Goal: Information Seeking & Learning: Learn about a topic

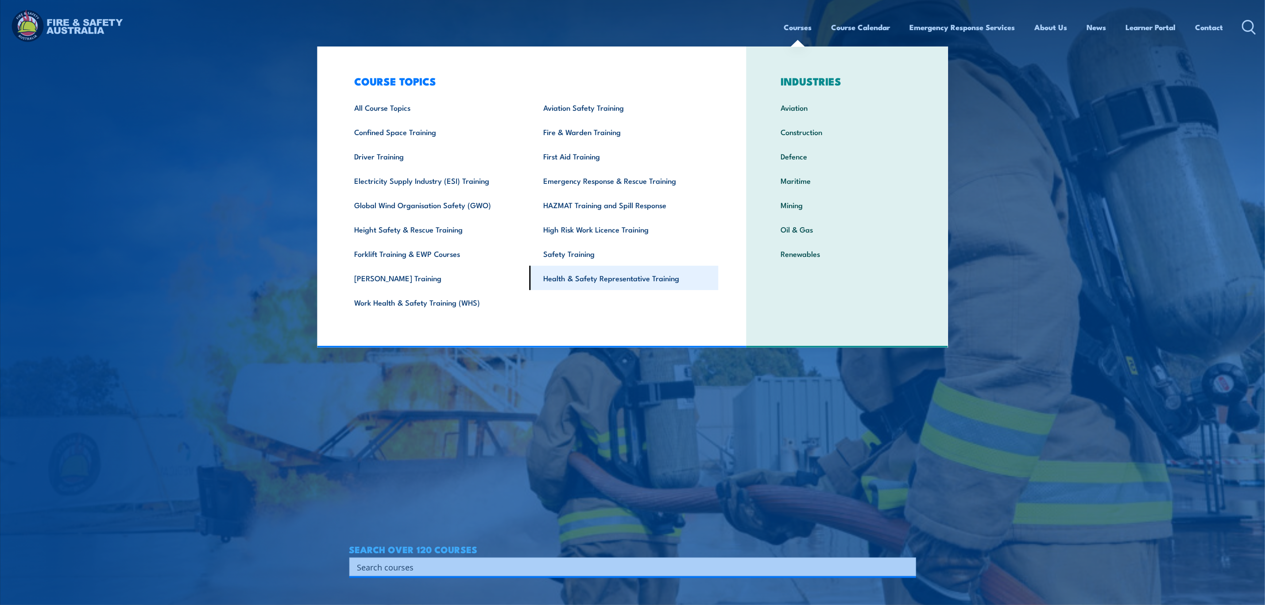
click at [644, 282] on link "Health & Safety Representative Training" at bounding box center [624, 278] width 189 height 24
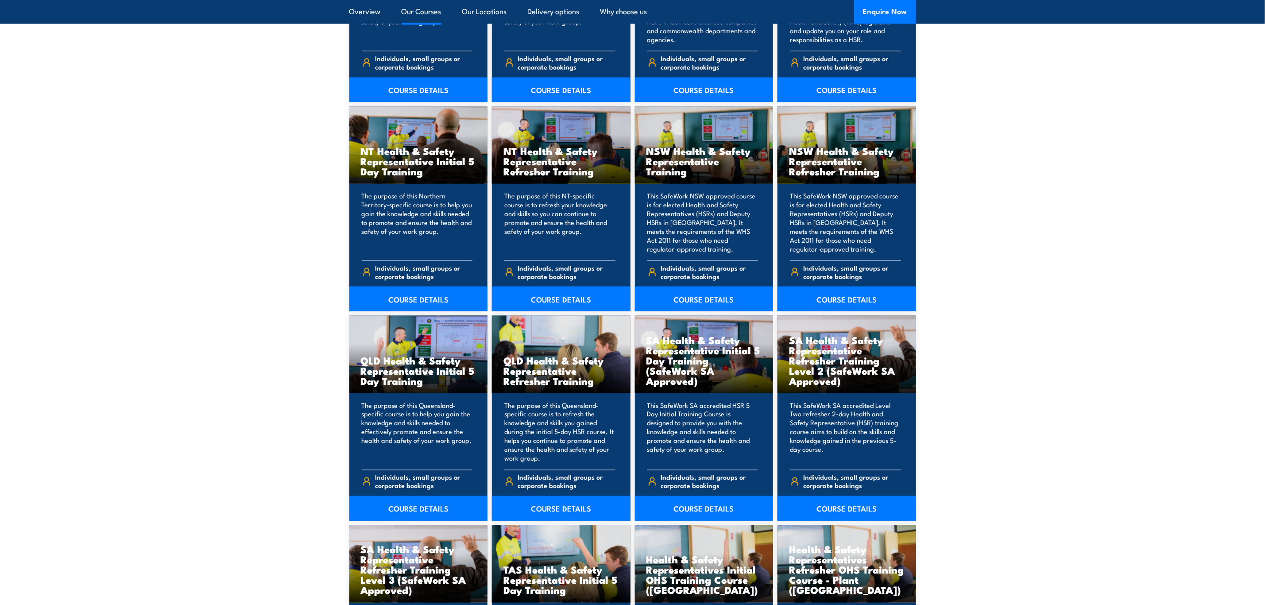
scroll to position [864, 0]
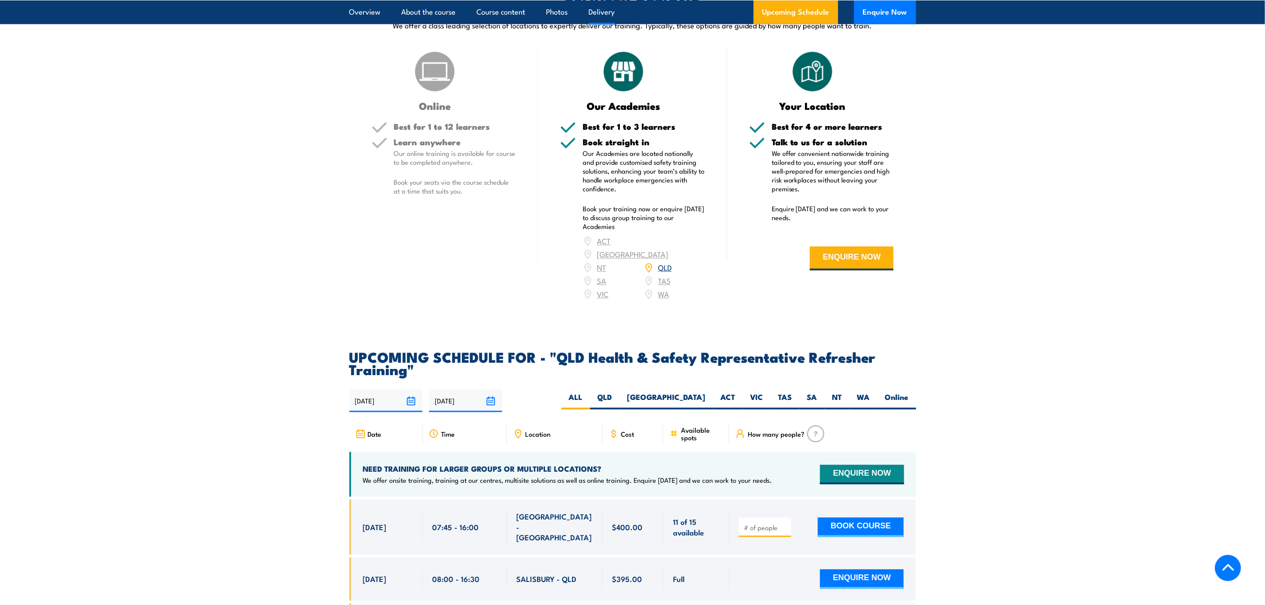
scroll to position [1196, 0]
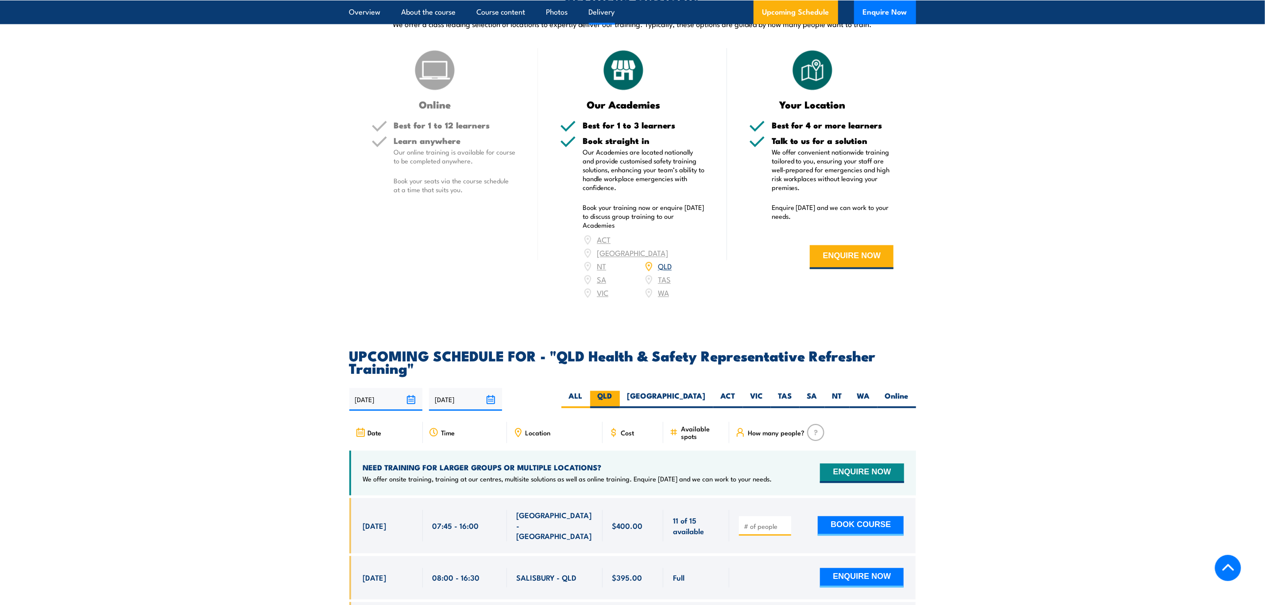
click at [620, 405] on label "QLD" at bounding box center [605, 399] width 30 height 17
click at [618, 397] on input "QLD" at bounding box center [616, 394] width 6 height 6
radio input "true"
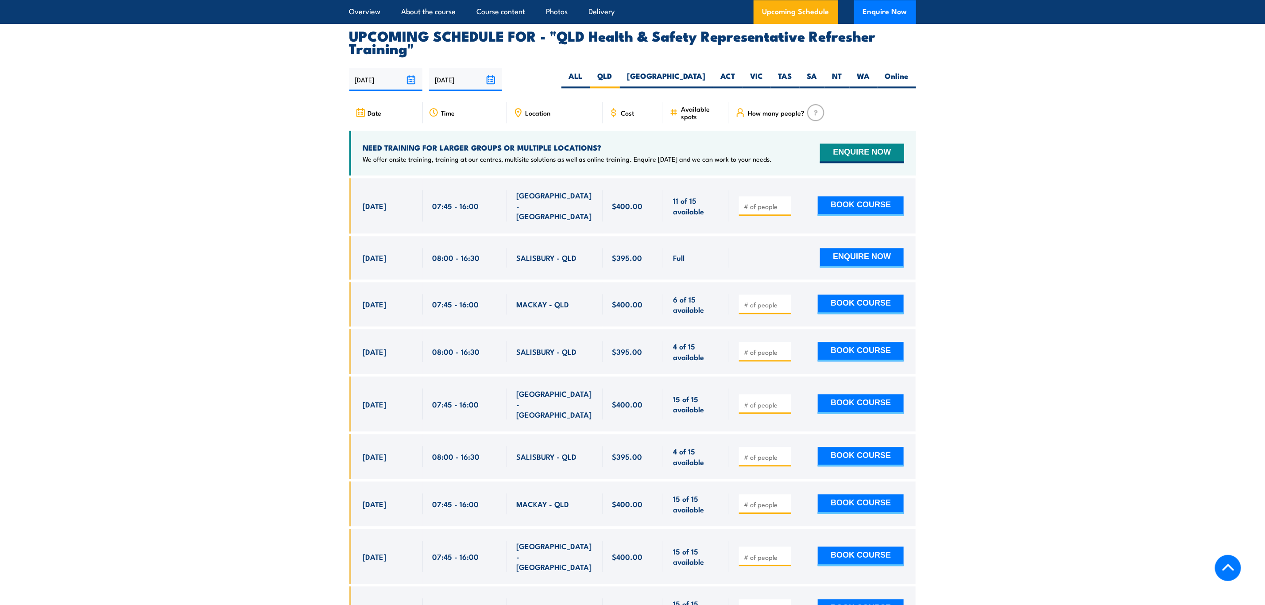
scroll to position [1486, 0]
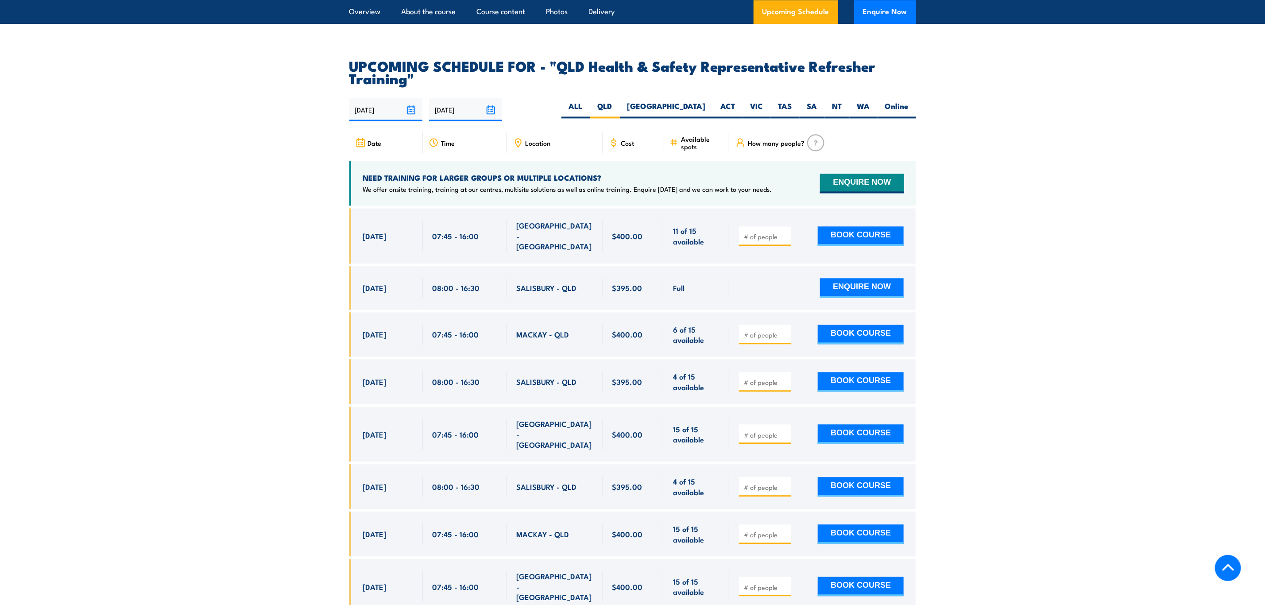
click at [762, 379] on input "number" at bounding box center [766, 382] width 44 height 9
type input "1"
click at [855, 373] on button "BOOK COURSE" at bounding box center [861, 381] width 86 height 19
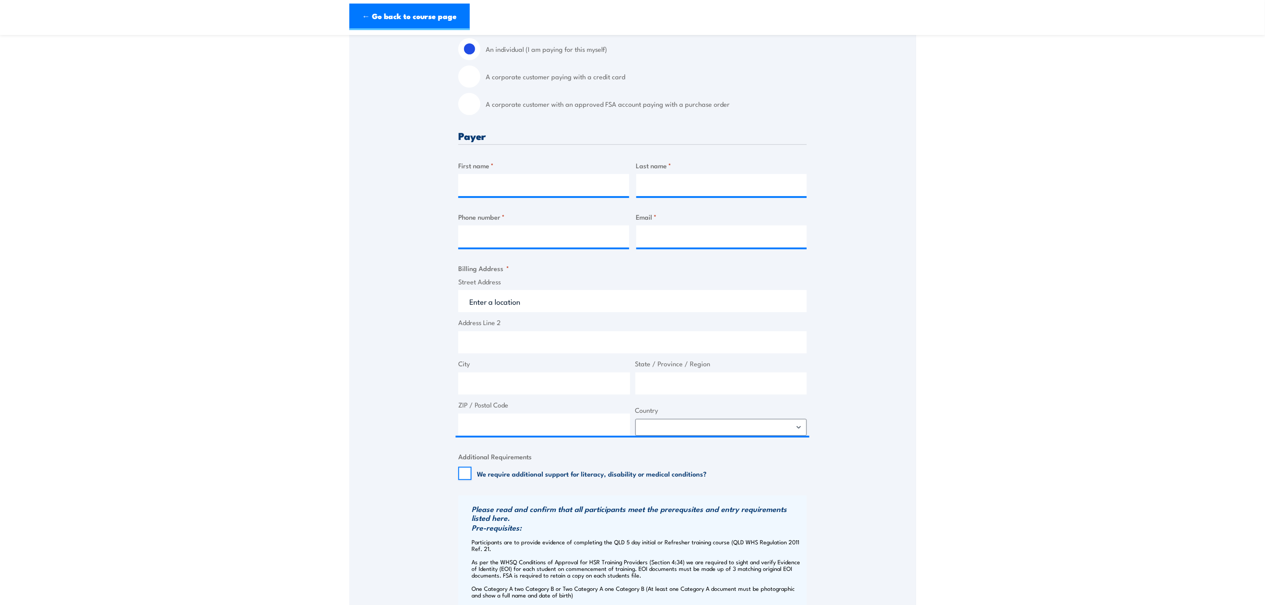
scroll to position [199, 0]
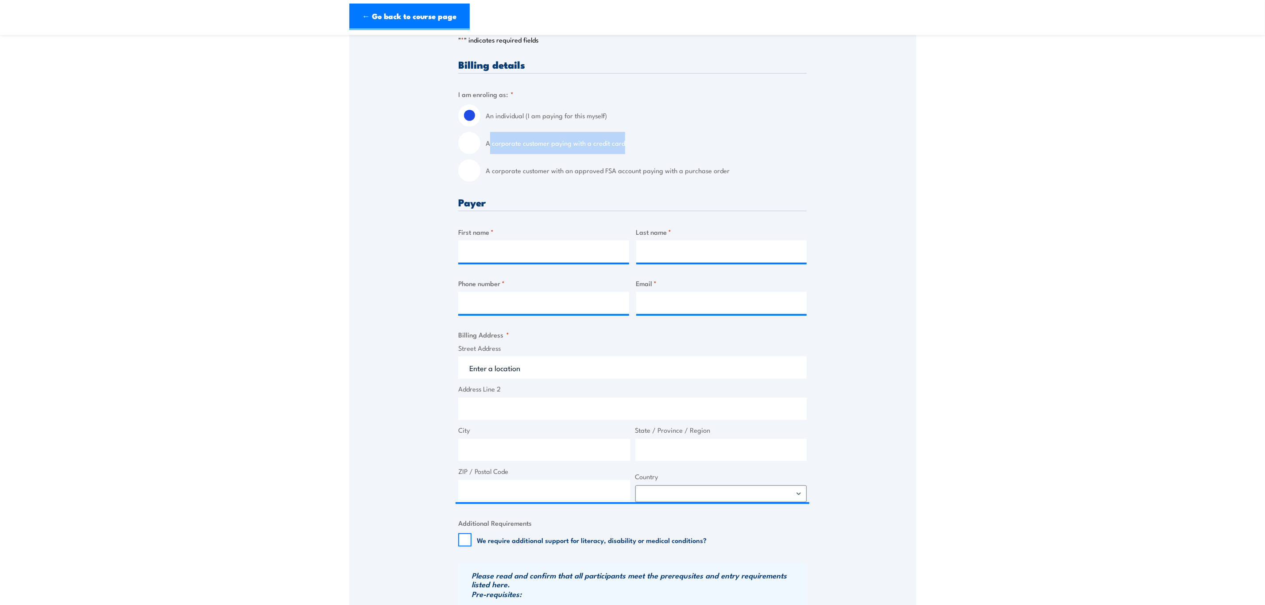
drag, startPoint x: 491, startPoint y: 144, endPoint x: 625, endPoint y: 154, distance: 134.6
click at [625, 154] on div "An individual (I am paying for this myself) A corporate customer paying with a …" at bounding box center [632, 143] width 349 height 77
click at [476, 140] on input "A corporate customer paying with a credit card" at bounding box center [469, 143] width 22 height 22
radio input "true"
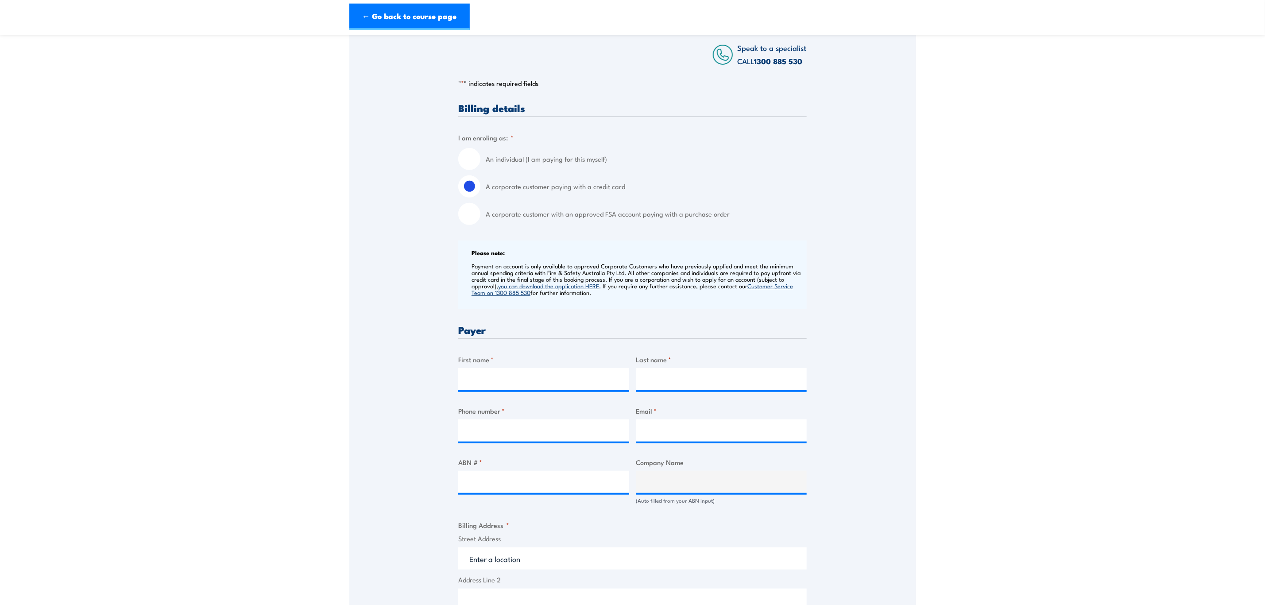
scroll to position [133, 0]
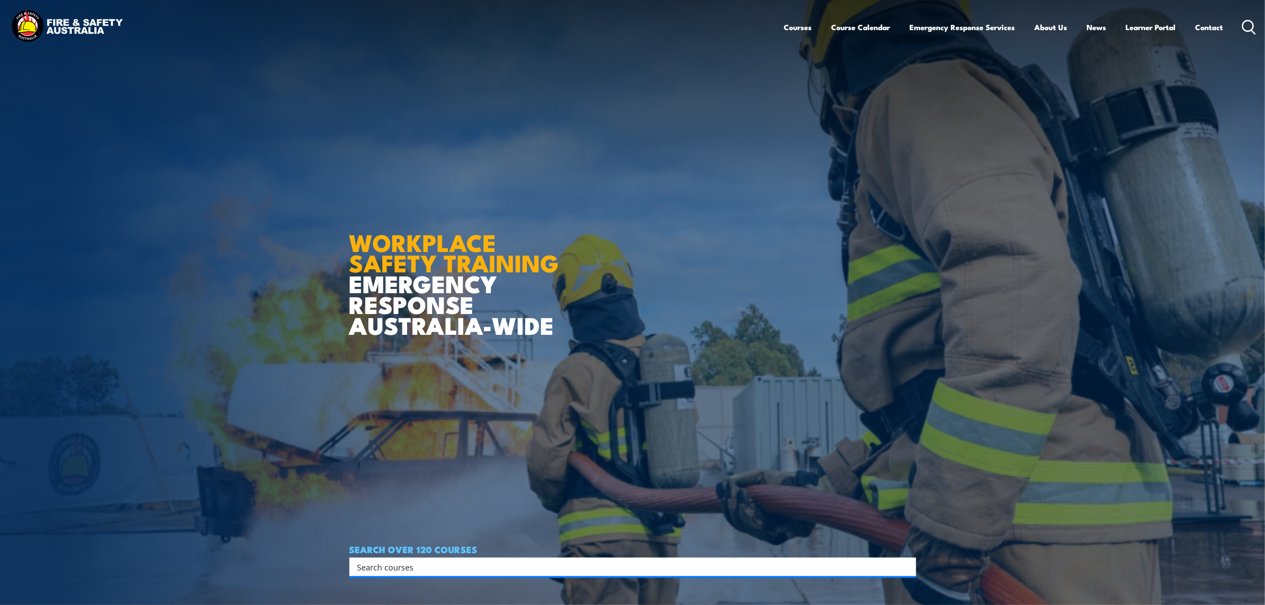
click at [496, 561] on input "Search input" at bounding box center [626, 566] width 539 height 13
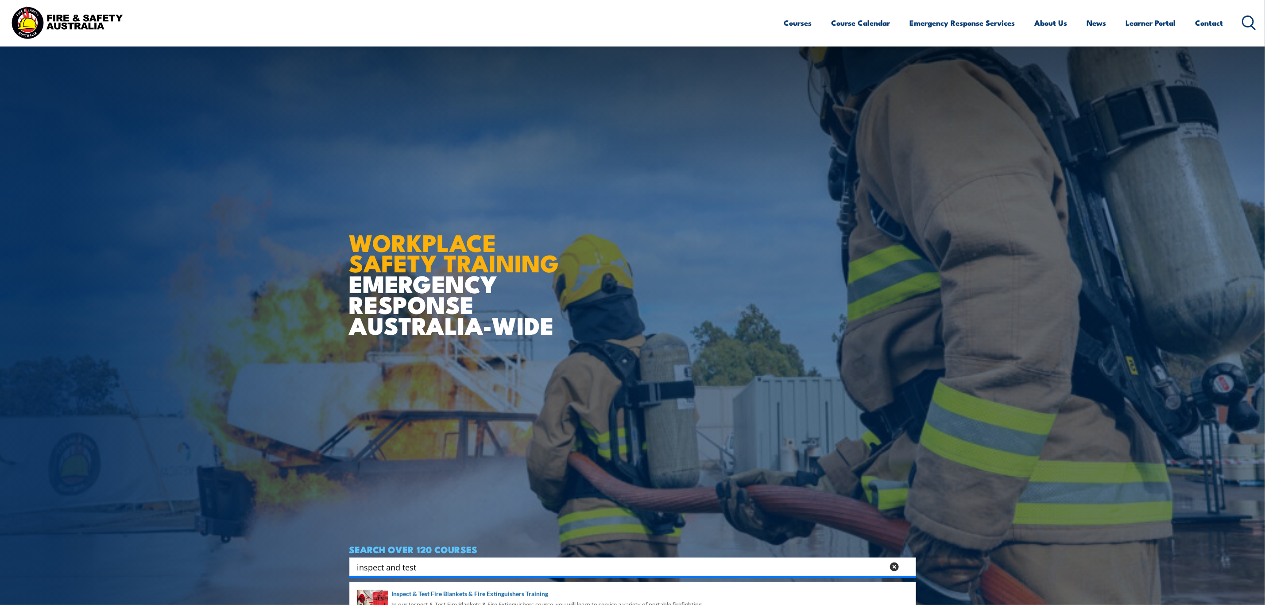
scroll to position [266, 0]
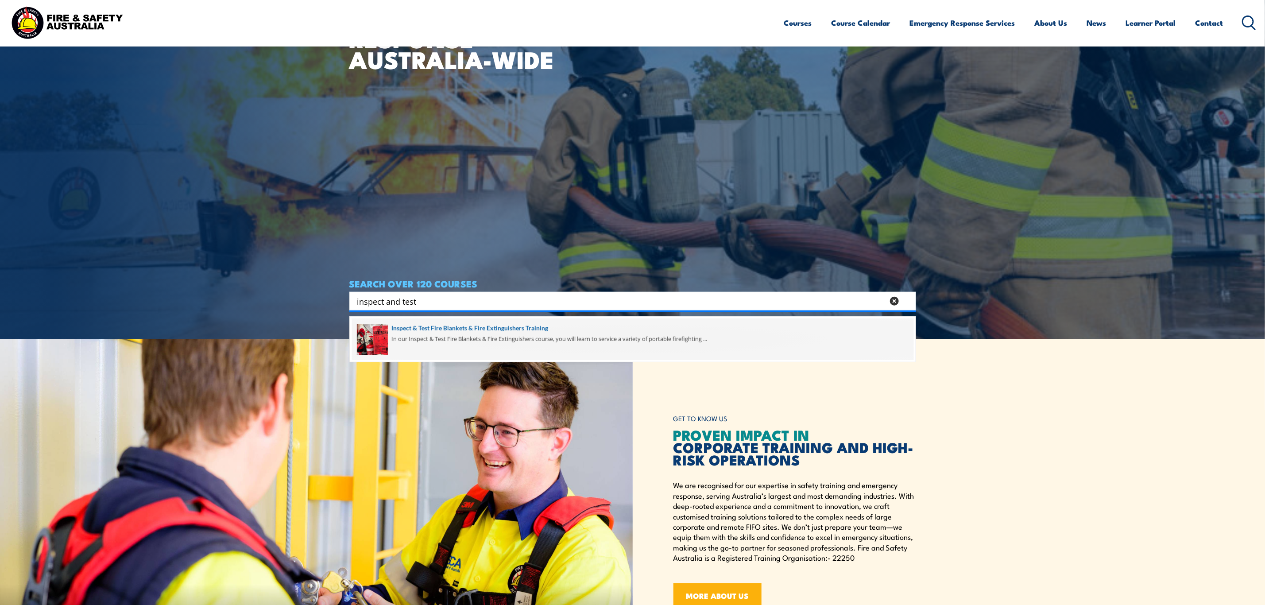
type input "inspect and test"
click at [395, 340] on span at bounding box center [633, 339] width 562 height 42
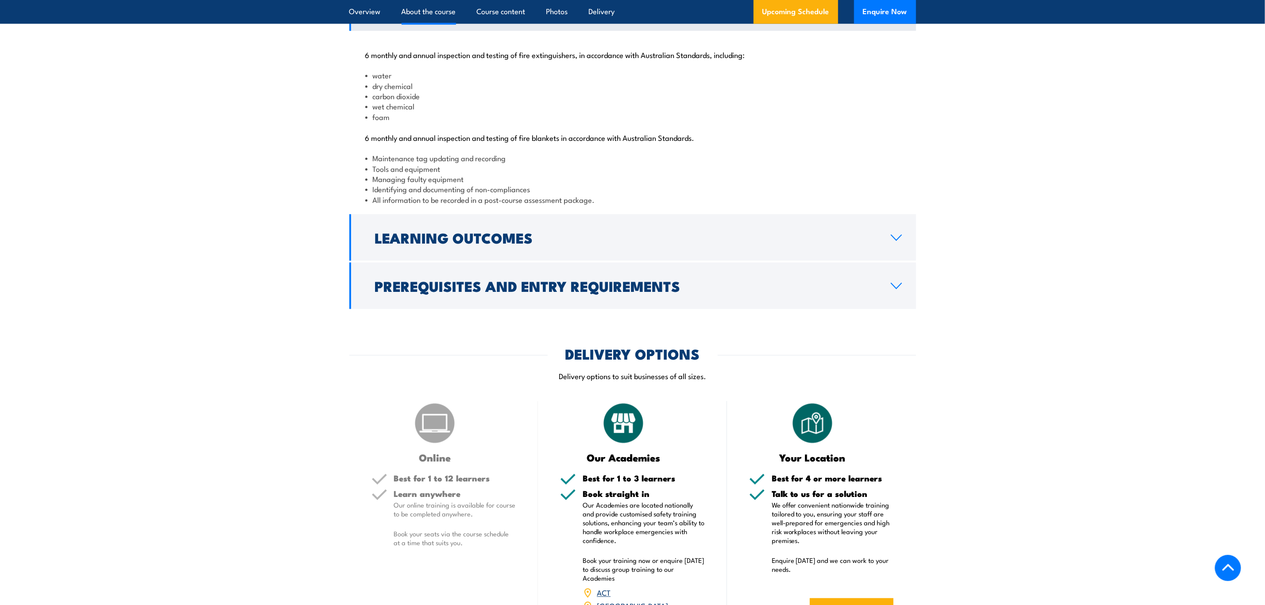
scroll to position [930, 0]
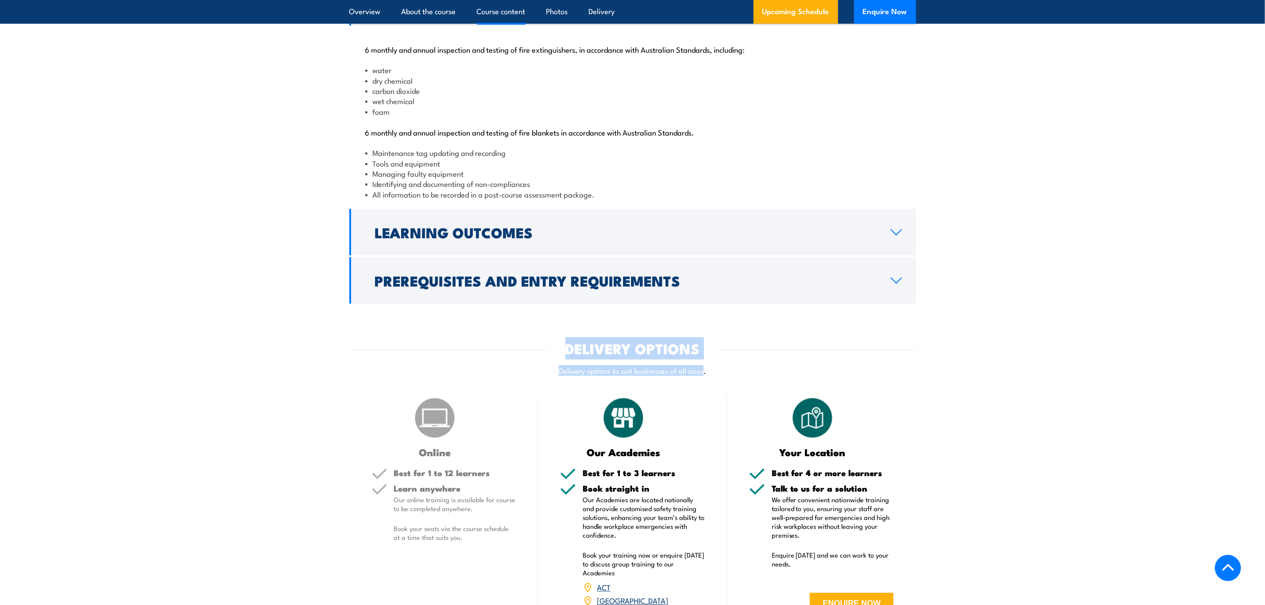
drag, startPoint x: 561, startPoint y: 378, endPoint x: 703, endPoint y: 385, distance: 142.4
click at [703, 355] on div "DELIVERY OPTIONS" at bounding box center [632, 348] width 567 height 12
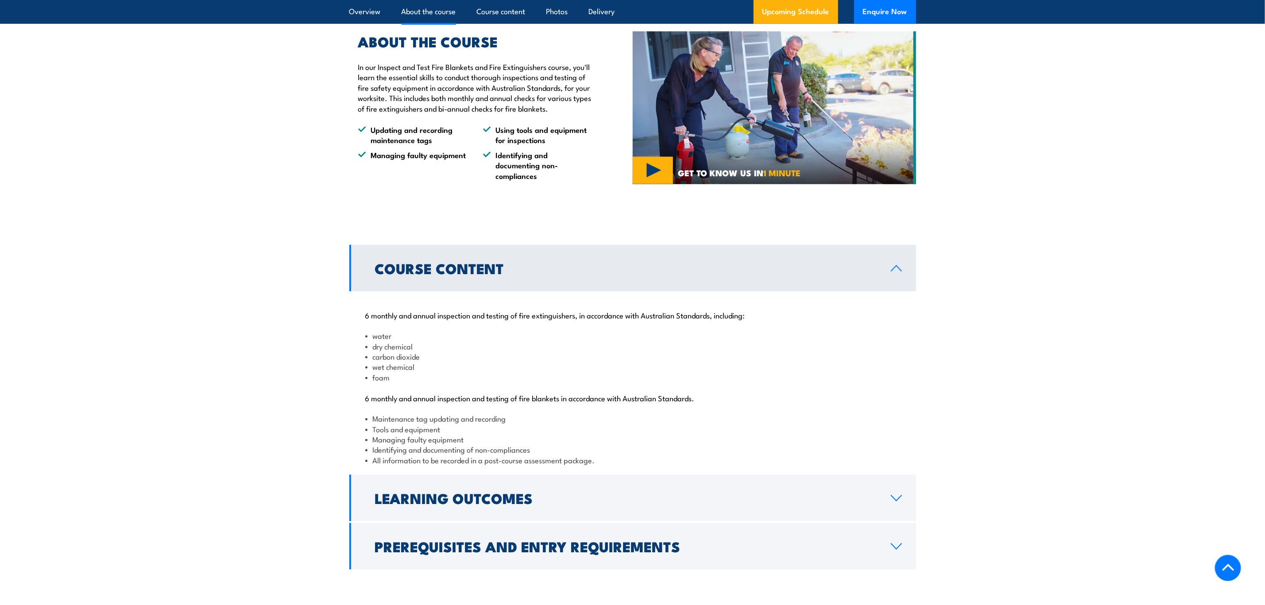
click at [1002, 357] on section "Course Content 6 monthly and annual inspection and testing of fire extinguisher…" at bounding box center [632, 407] width 1265 height 325
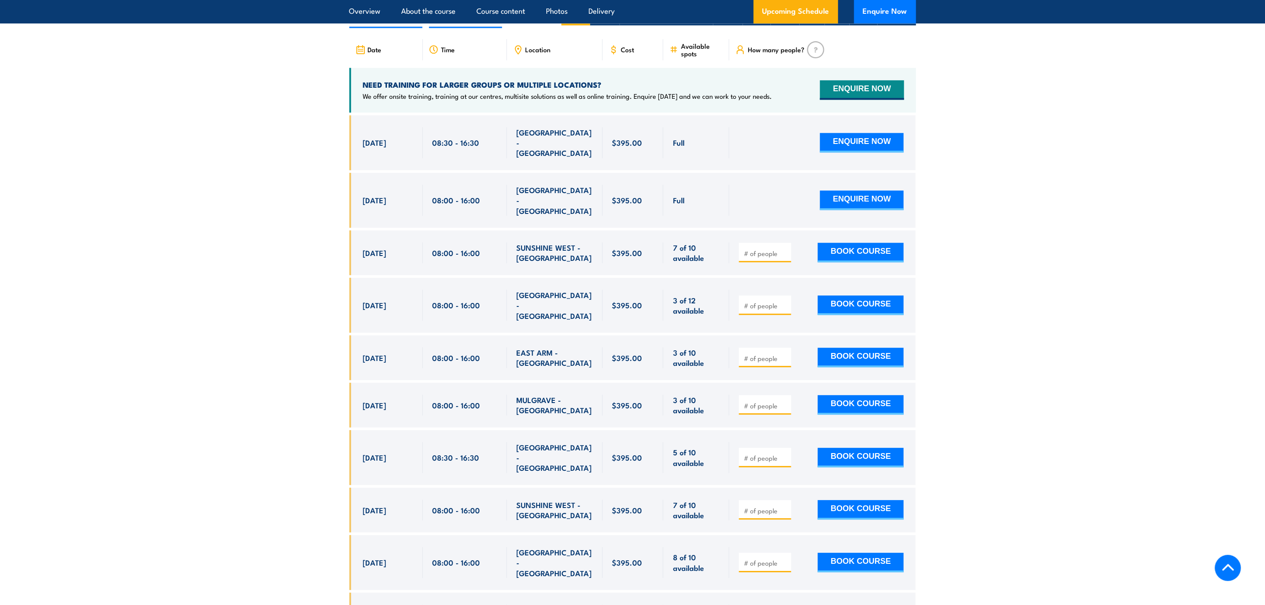
scroll to position [1329, 0]
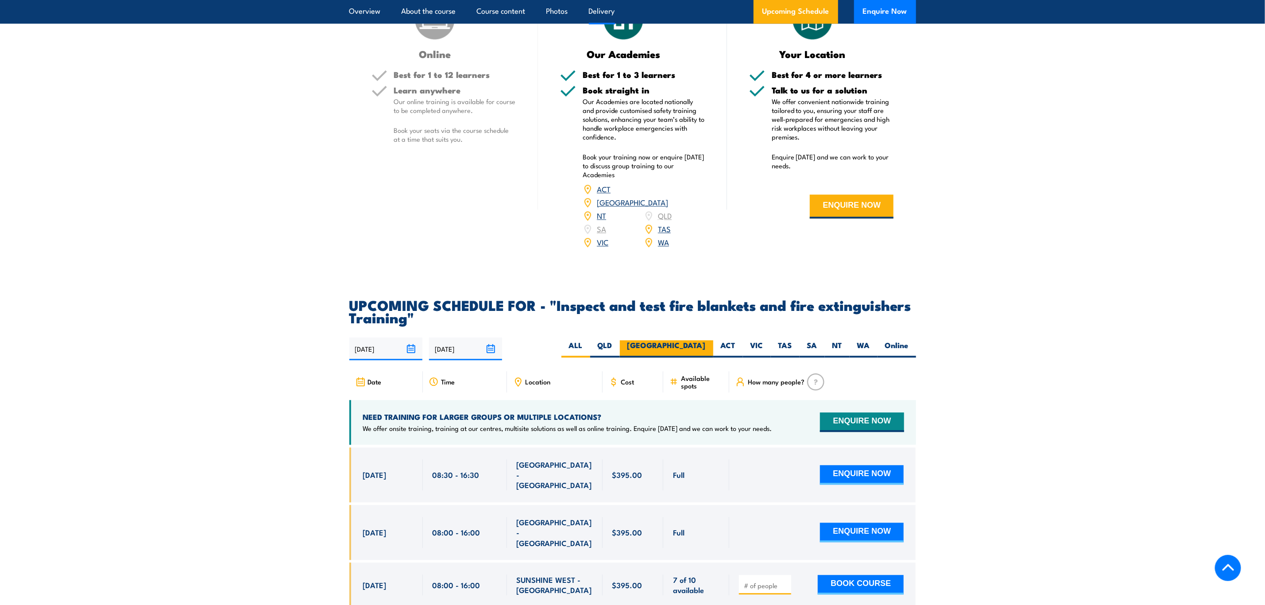
click at [711, 357] on label "[GEOGRAPHIC_DATA]" at bounding box center [666, 348] width 93 height 17
click at [711, 346] on input "[GEOGRAPHIC_DATA]" at bounding box center [709, 343] width 6 height 6
radio input "true"
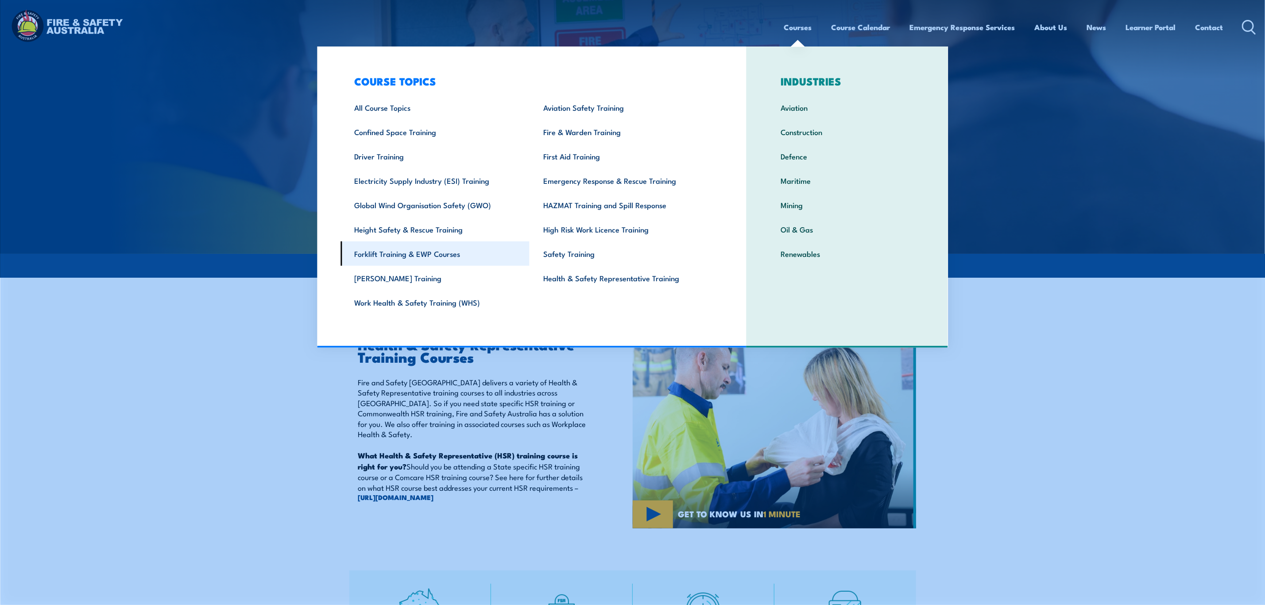
click at [423, 253] on link "Forklift Training & EWP Courses" at bounding box center [435, 253] width 189 height 24
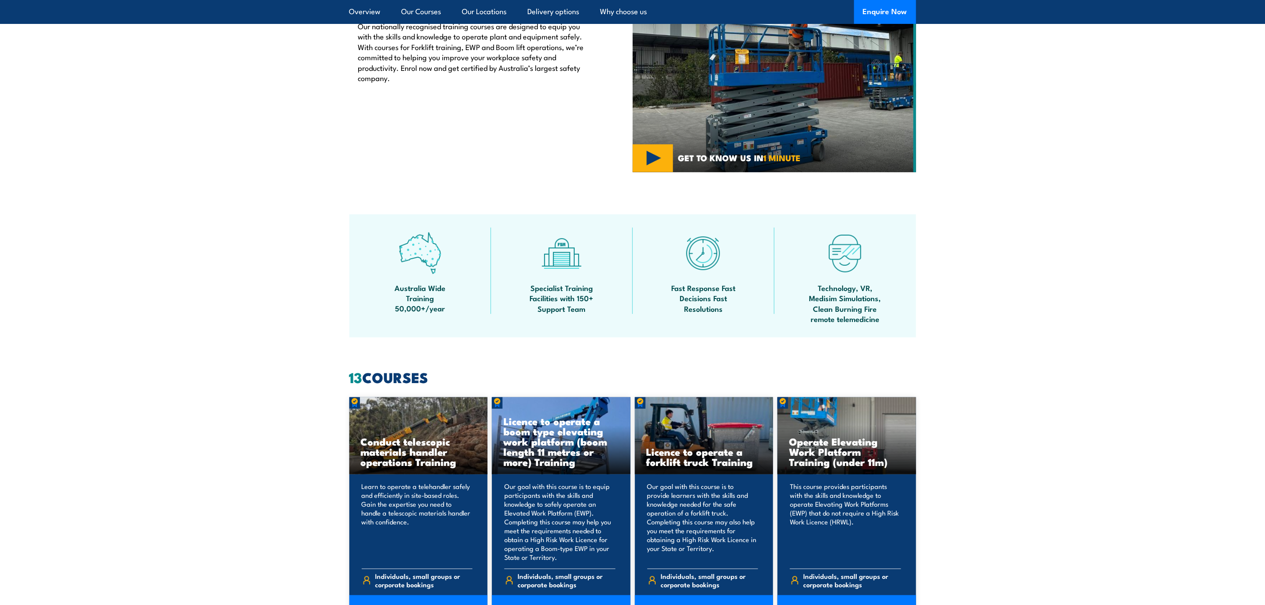
scroll to position [399, 0]
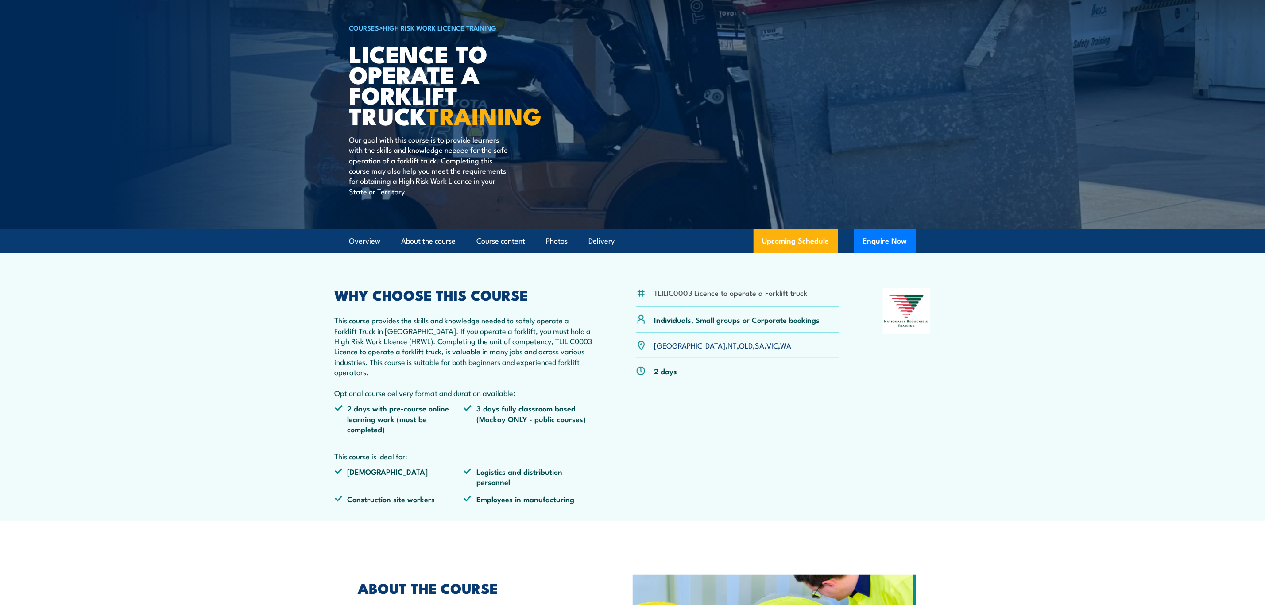
scroll to position [133, 0]
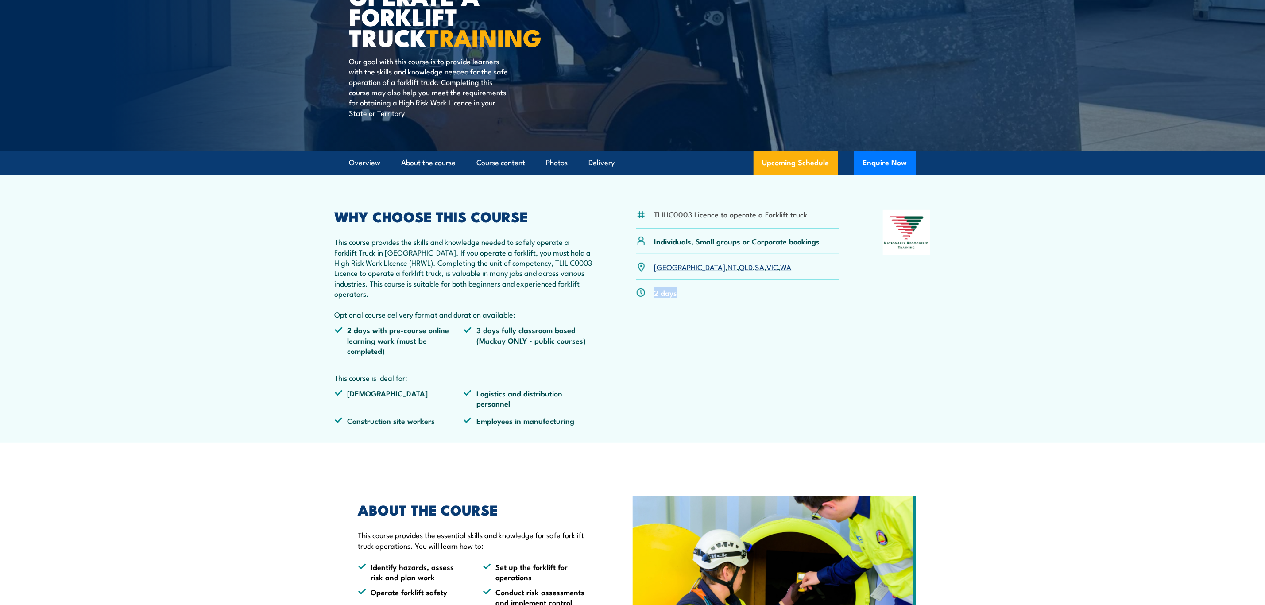
drag, startPoint x: 681, startPoint y: 296, endPoint x: 654, endPoint y: 300, distance: 26.9
click at [654, 300] on div "2 days" at bounding box center [738, 292] width 204 height 25
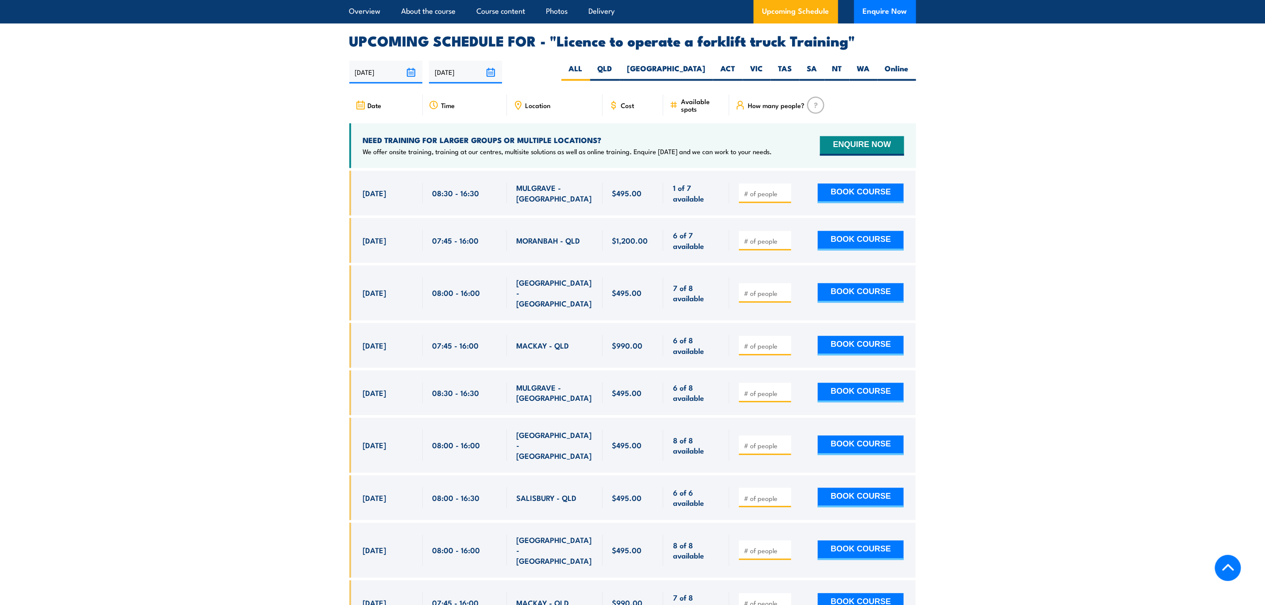
scroll to position [1661, 0]
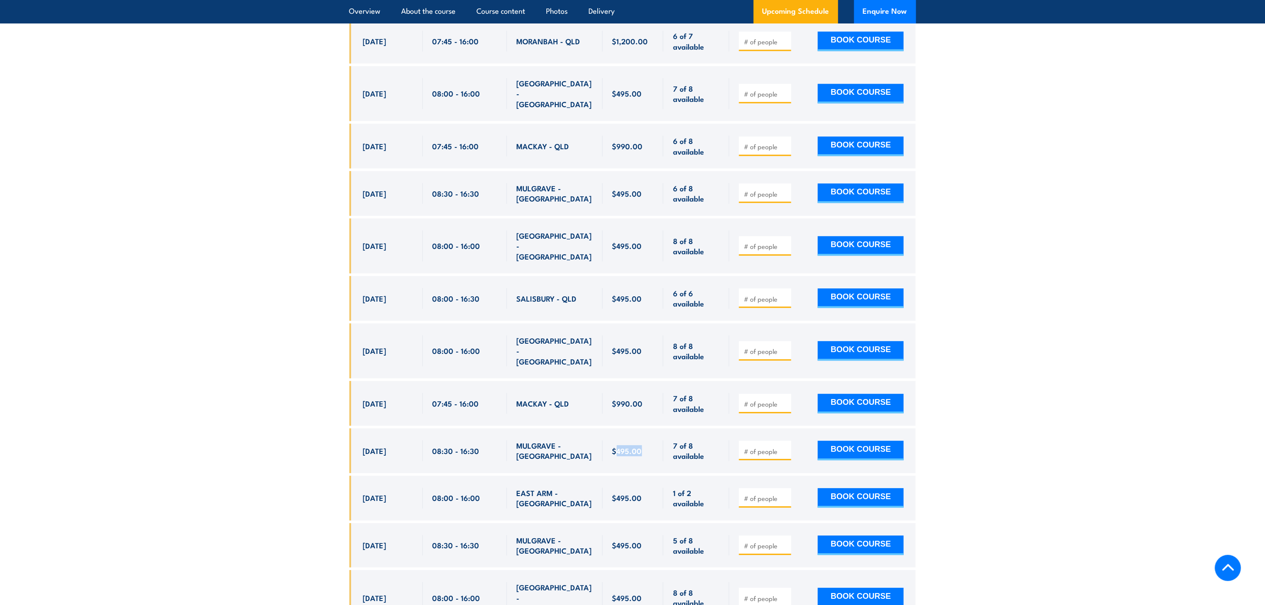
drag, startPoint x: 642, startPoint y: 405, endPoint x: 618, endPoint y: 410, distance: 23.9
click at [618, 440] on div "$495.00" at bounding box center [634, 450] width 42 height 21
click at [619, 476] on div "$495.00" at bounding box center [633, 498] width 61 height 45
click at [1028, 371] on section "UPCOMING SCHEDULE FOR - "Licence to operate a forklift truck Training" 22/08/20…" at bounding box center [632, 565] width 1265 height 1460
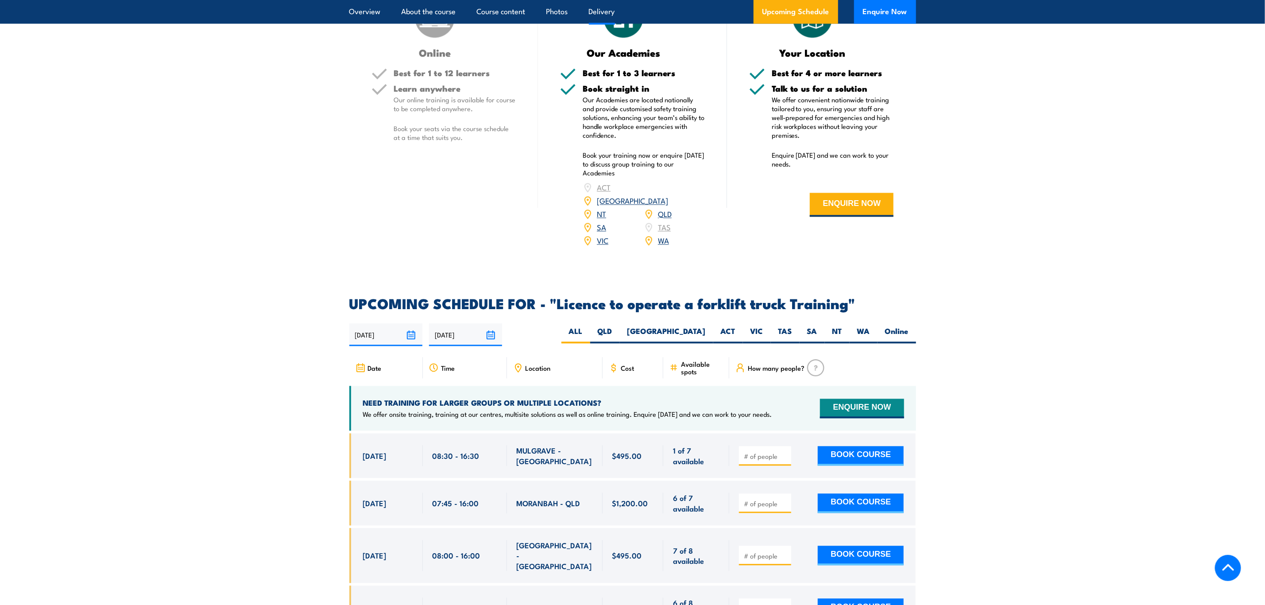
scroll to position [1196, 0]
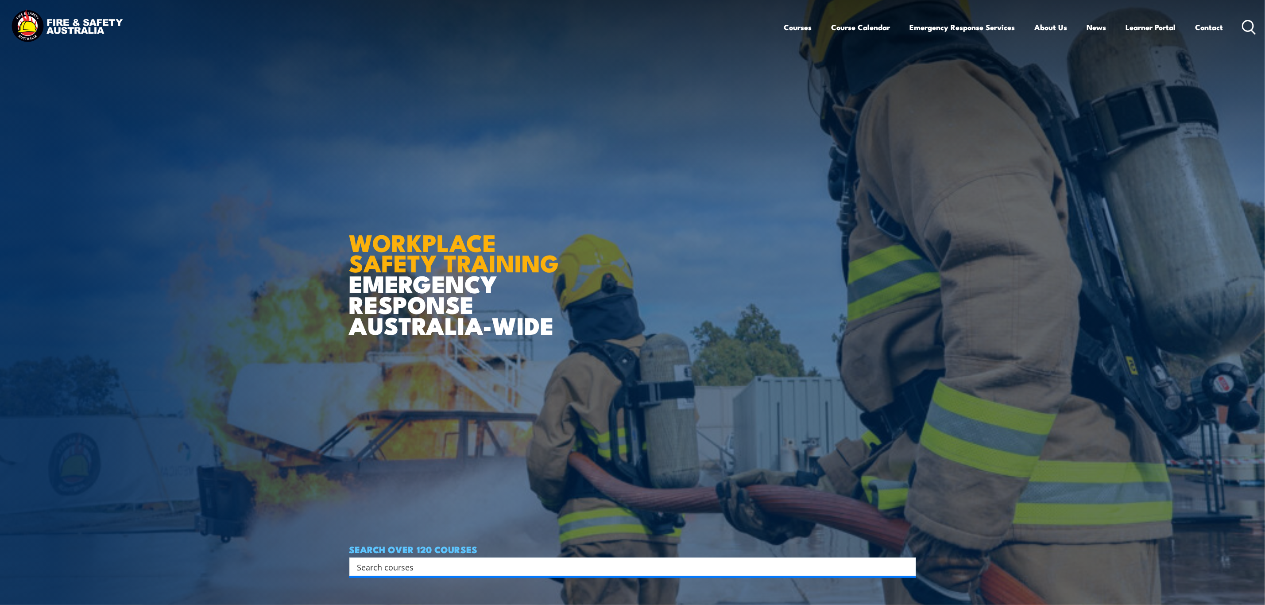
click at [408, 569] on input "Search input" at bounding box center [626, 566] width 539 height 13
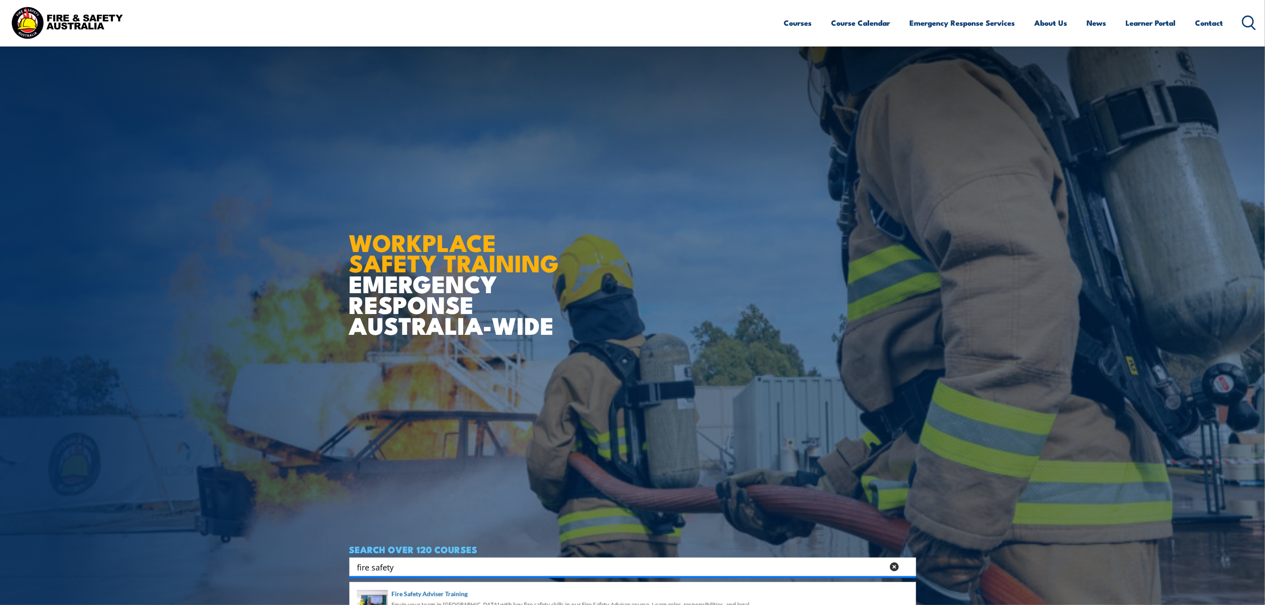
scroll to position [266, 0]
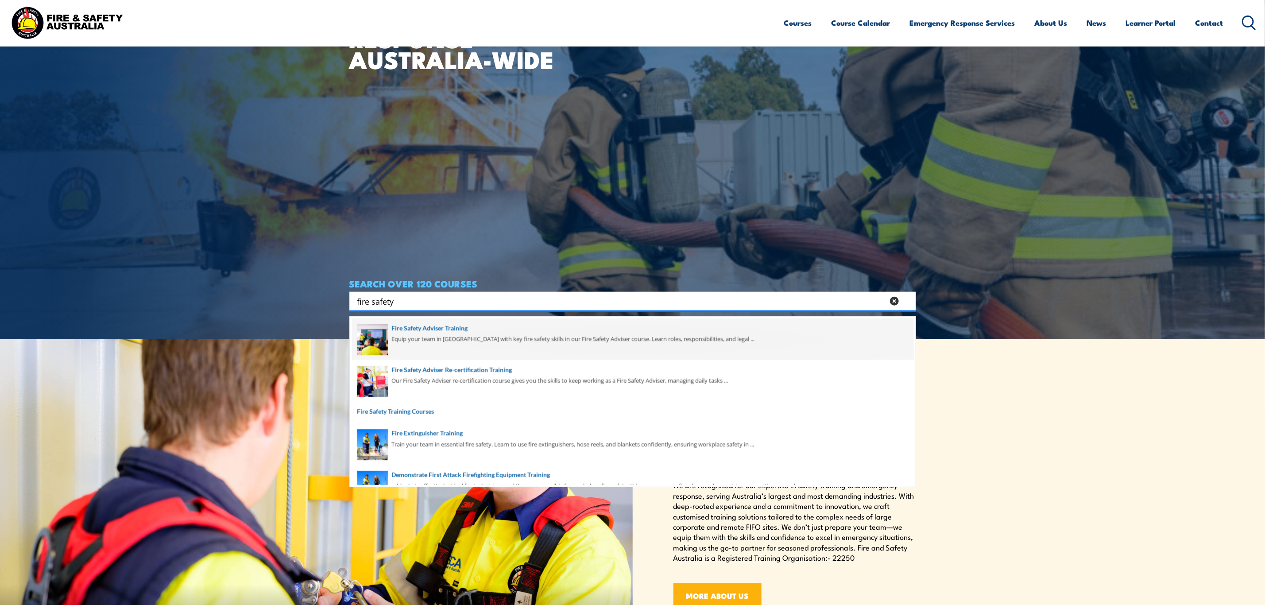
type input "fire safety"
click at [399, 331] on span at bounding box center [633, 339] width 562 height 42
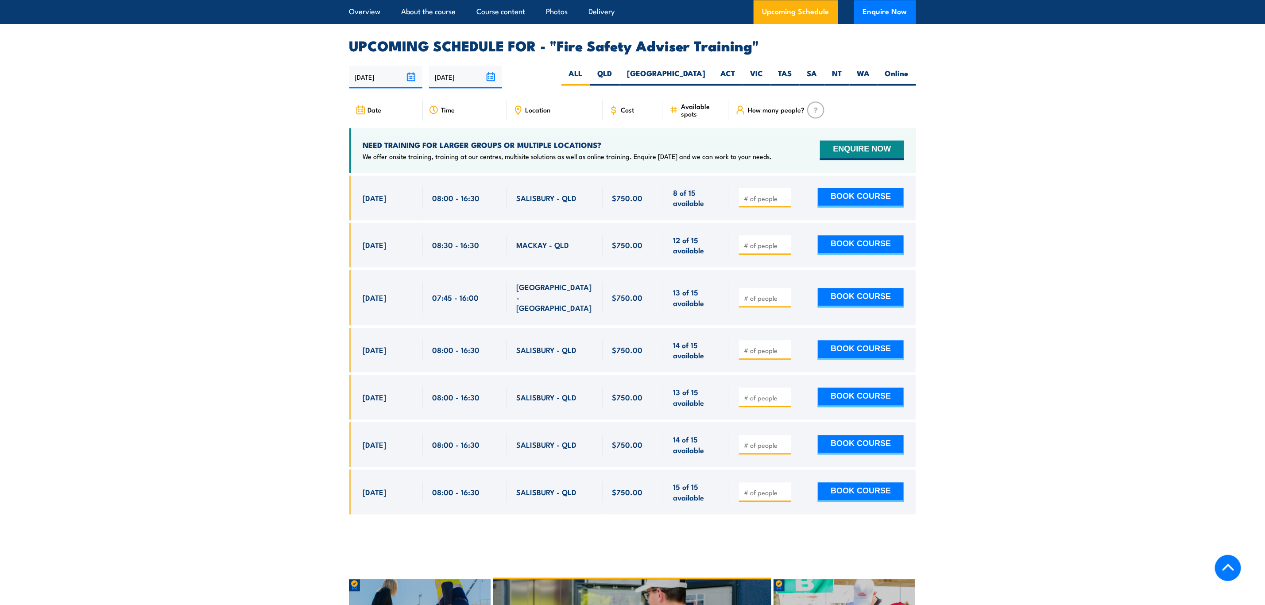
scroll to position [1395, 0]
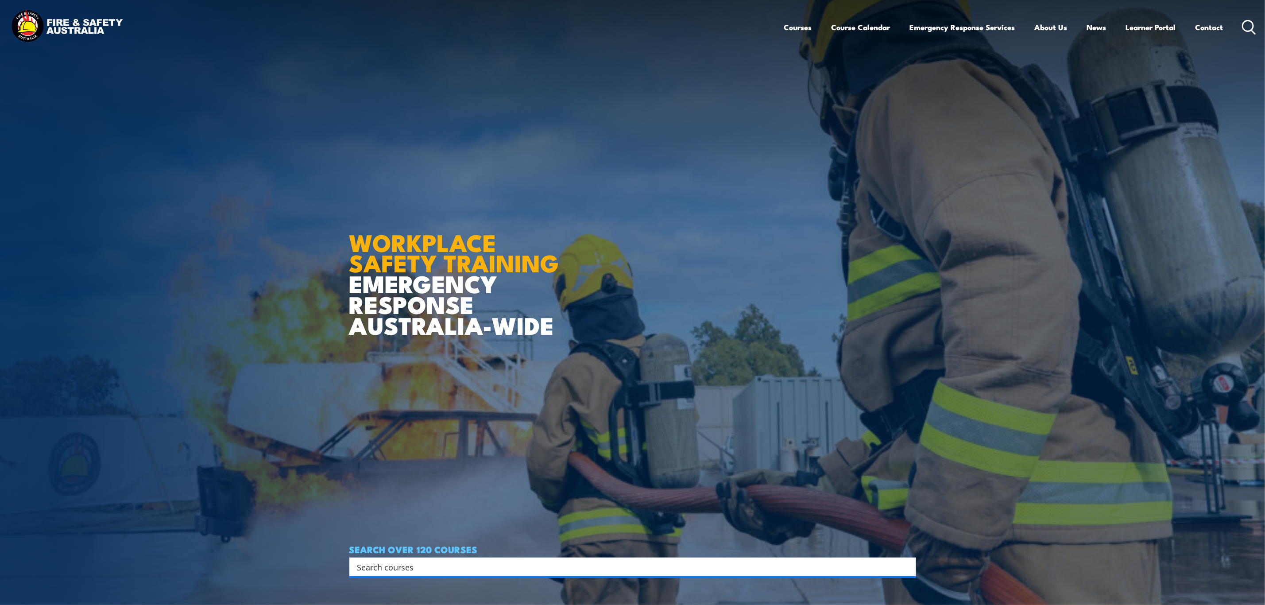
click at [471, 567] on input "Search input" at bounding box center [626, 566] width 539 height 13
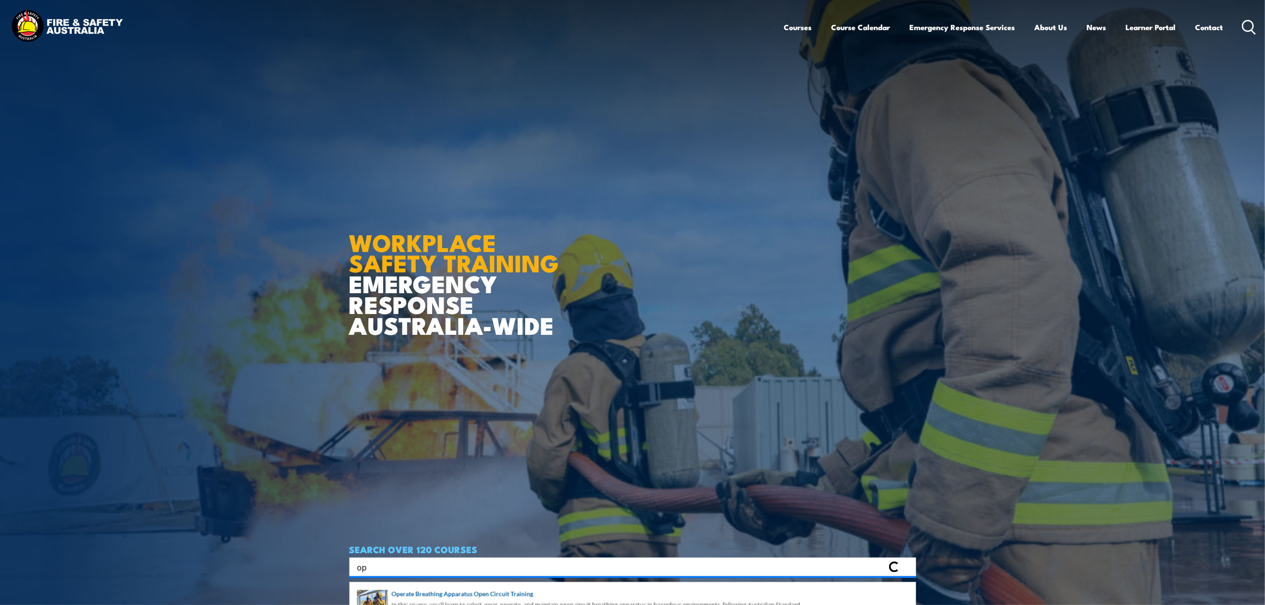
type input "o"
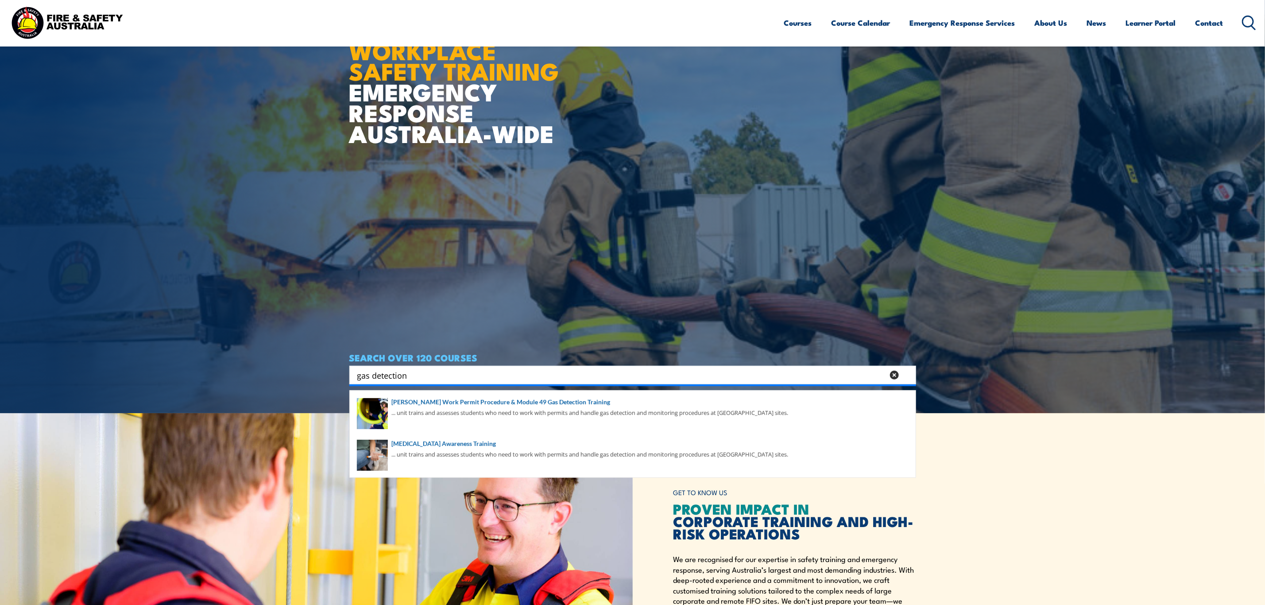
scroll to position [199, 0]
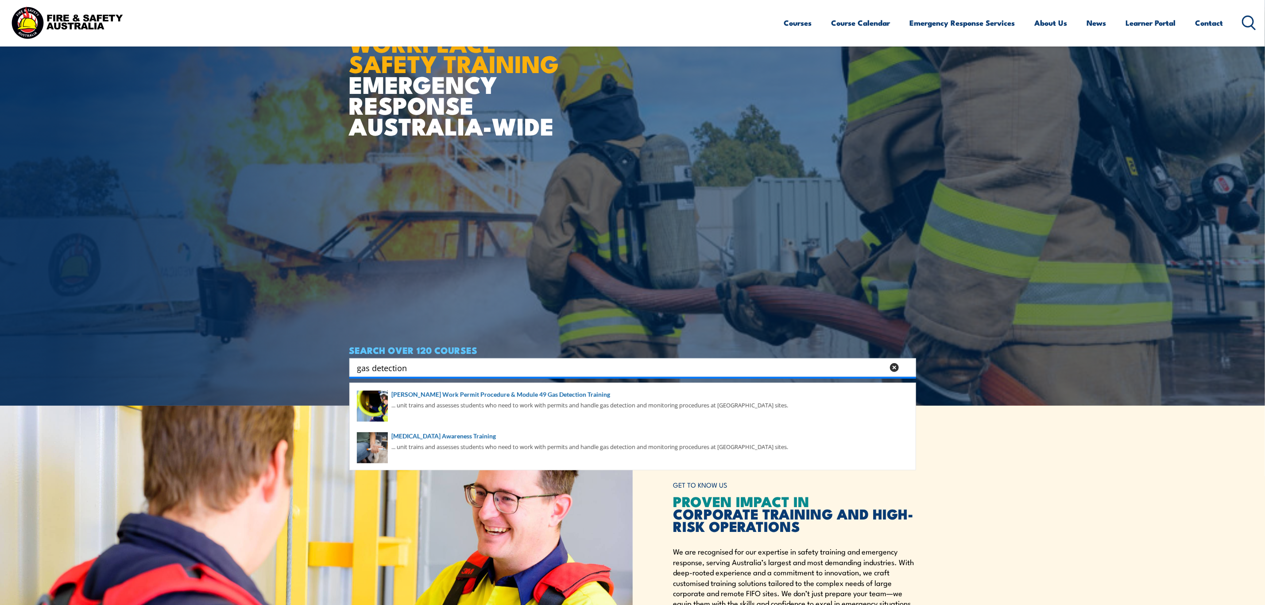
type input "gas detection"
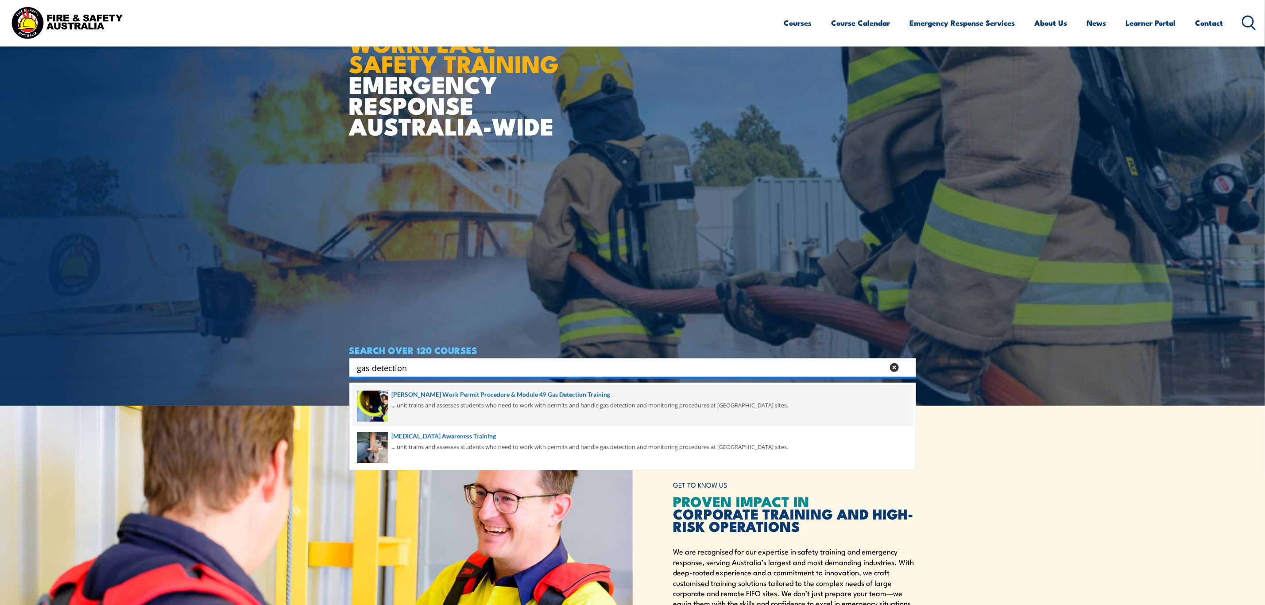
click at [517, 403] on span at bounding box center [633, 406] width 562 height 42
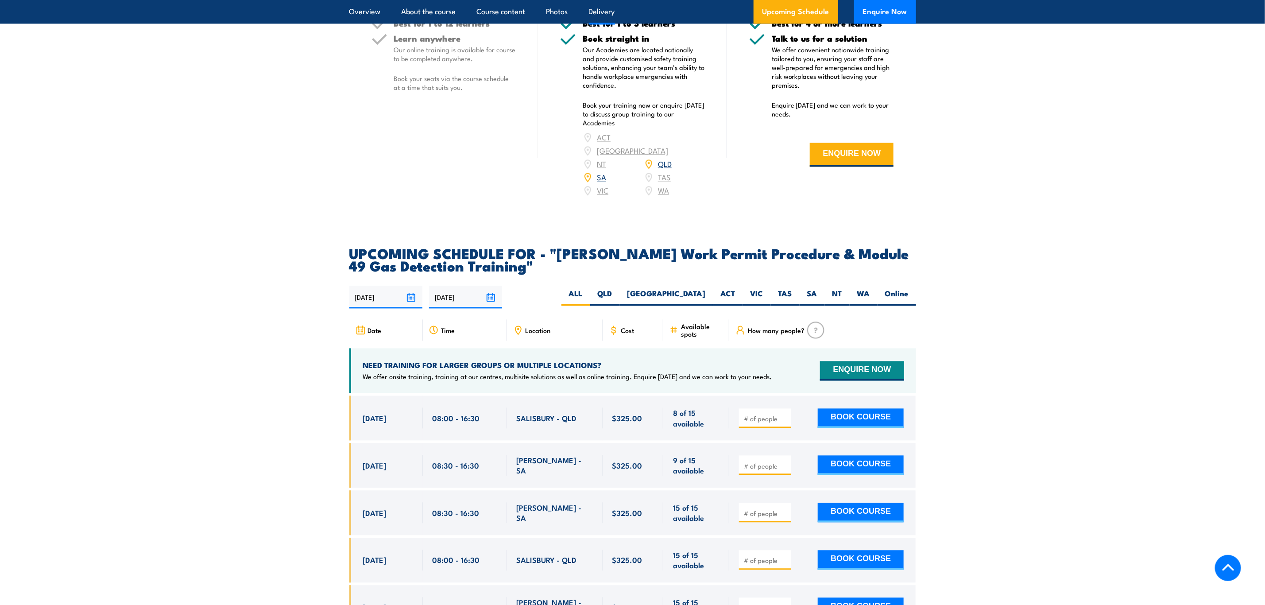
scroll to position [1262, 0]
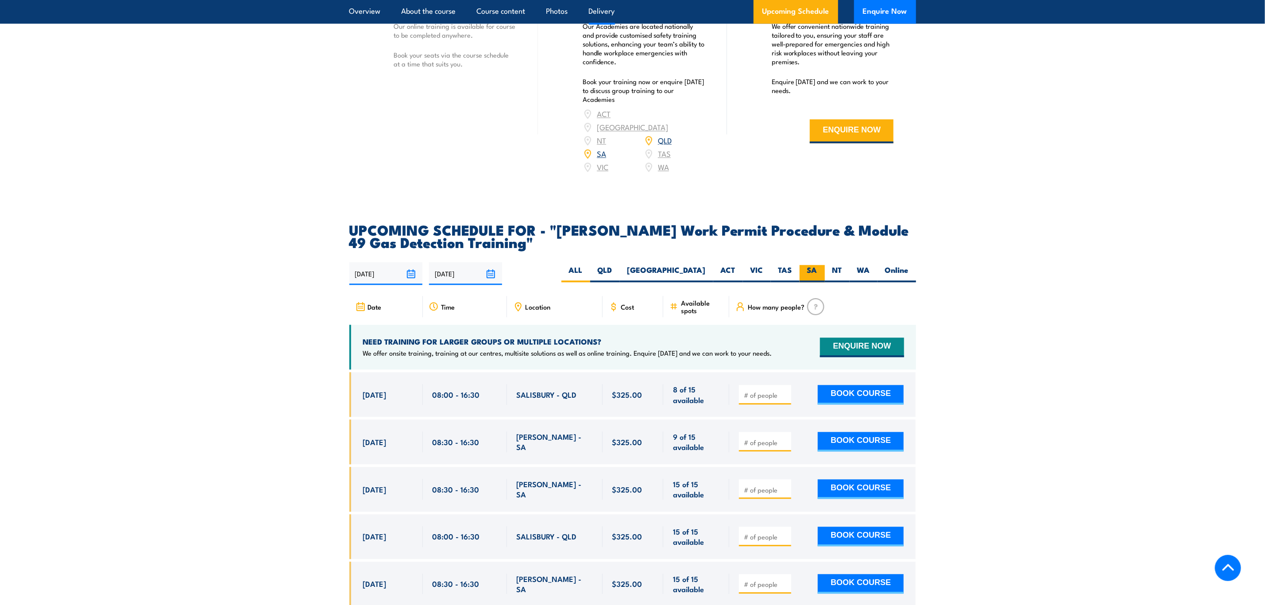
click at [812, 265] on label "SA" at bounding box center [812, 273] width 25 height 17
click at [818, 265] on input "SA" at bounding box center [821, 268] width 6 height 6
radio input "true"
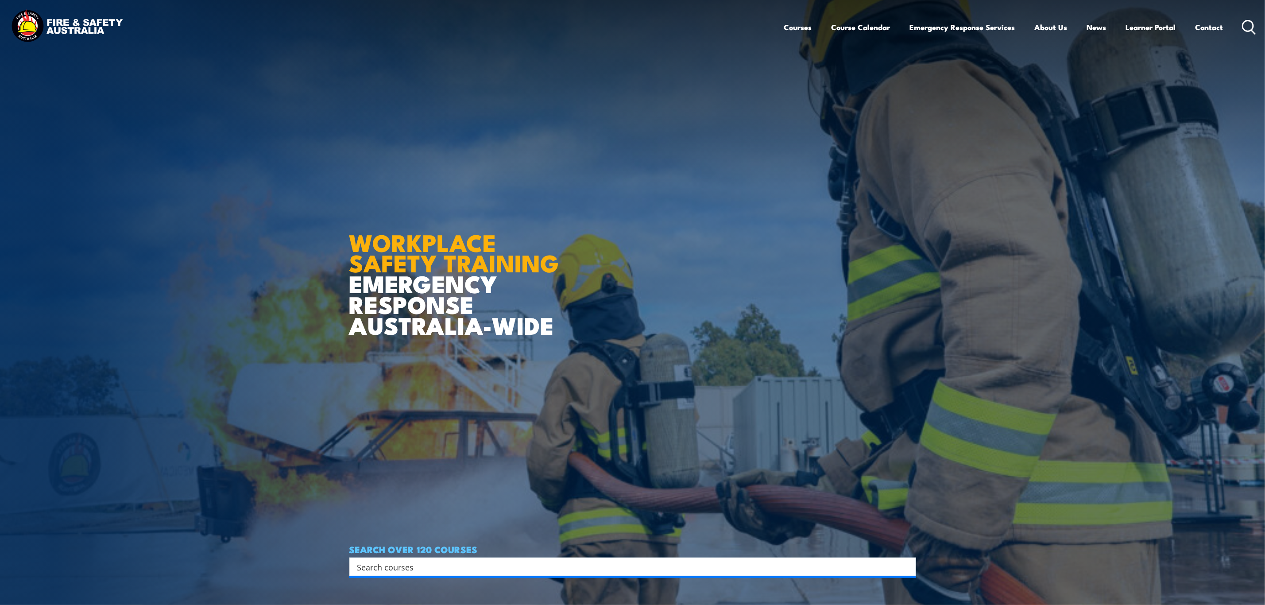
click at [364, 561] on input "Search input" at bounding box center [626, 566] width 539 height 13
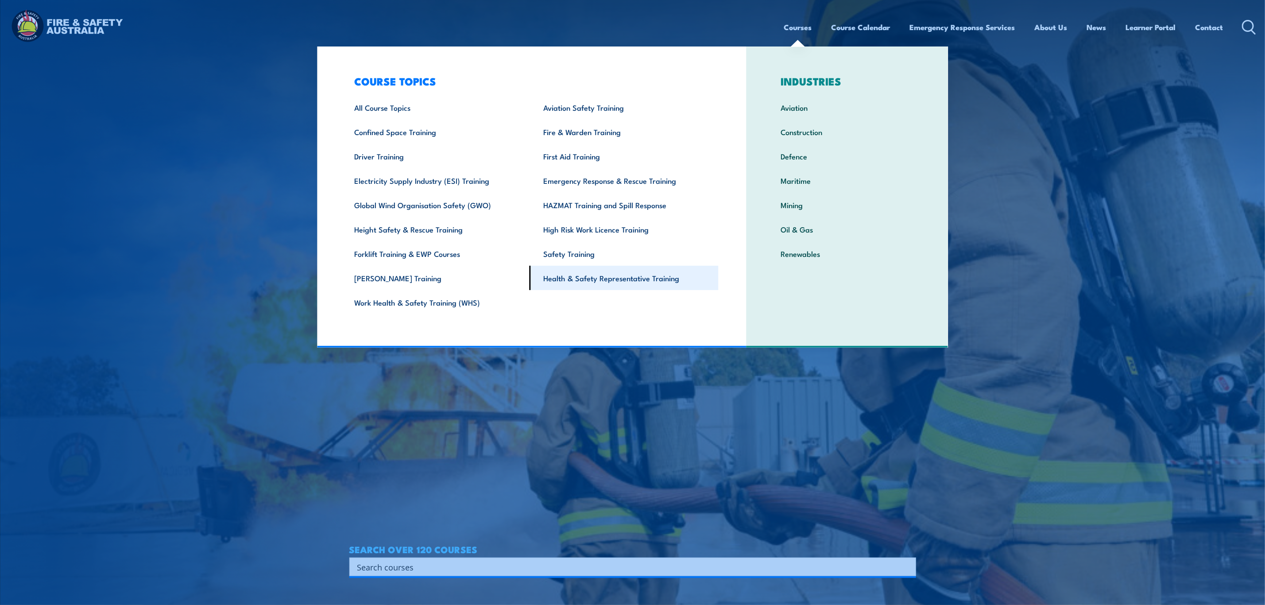
click at [673, 287] on link "Health & Safety Representative Training" at bounding box center [624, 278] width 189 height 24
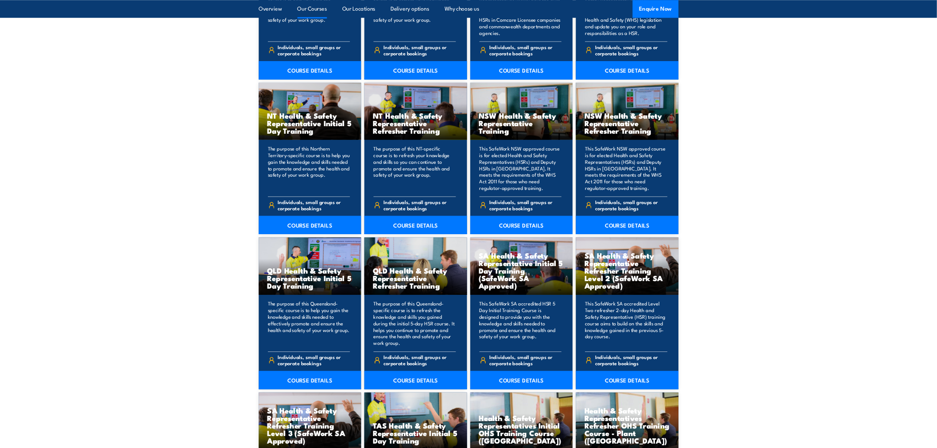
scroll to position [864, 0]
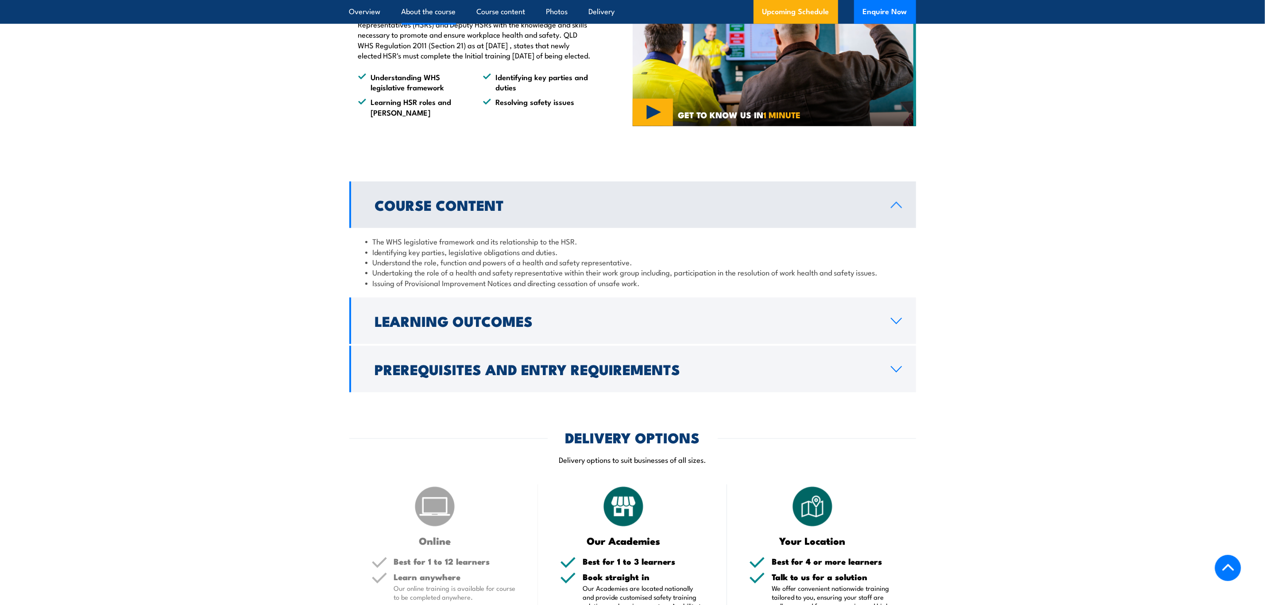
scroll to position [797, 0]
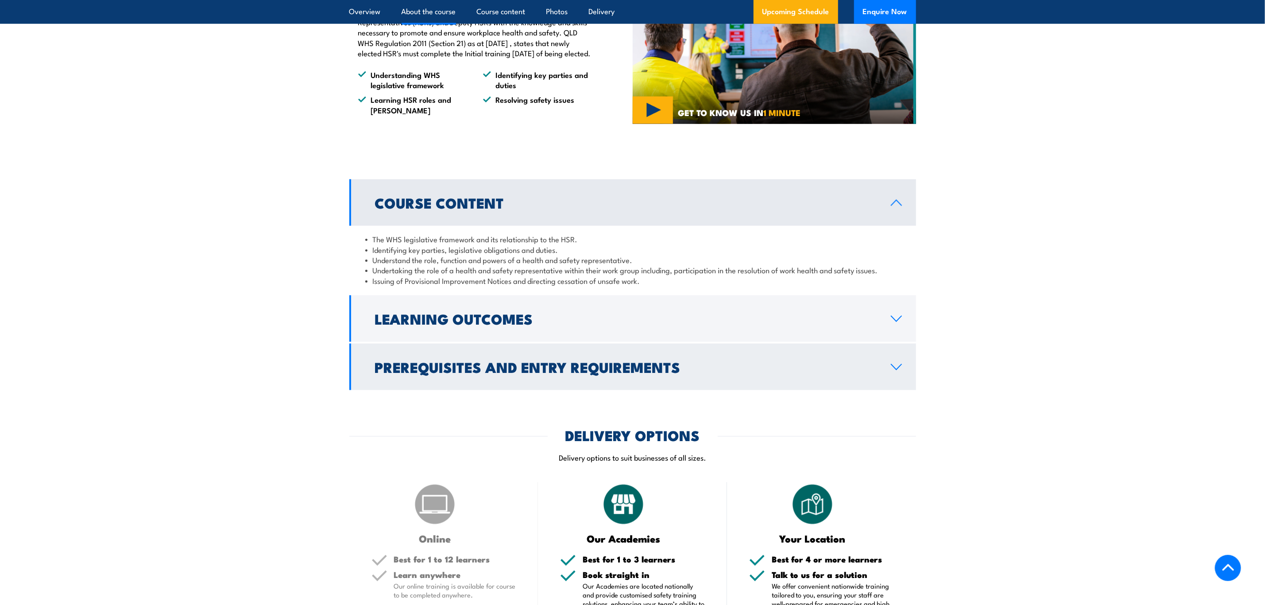
click at [548, 373] on h2 "Prerequisites and Entry Requirements" at bounding box center [626, 367] width 502 height 12
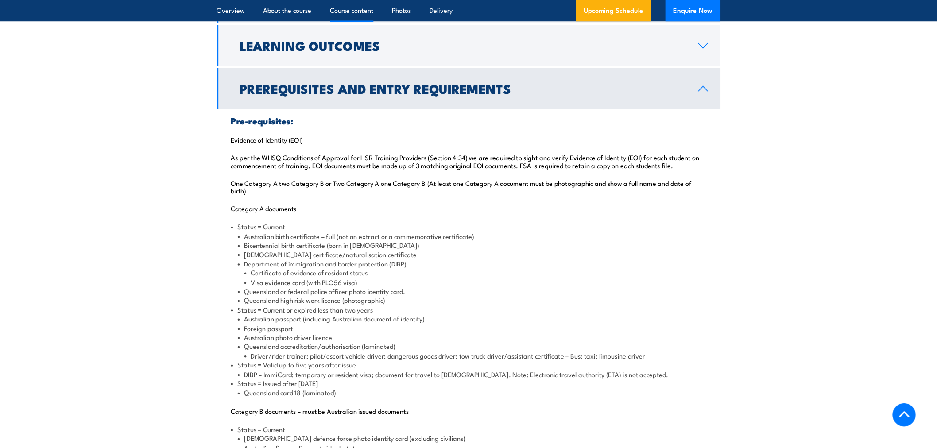
scroll to position [997, 0]
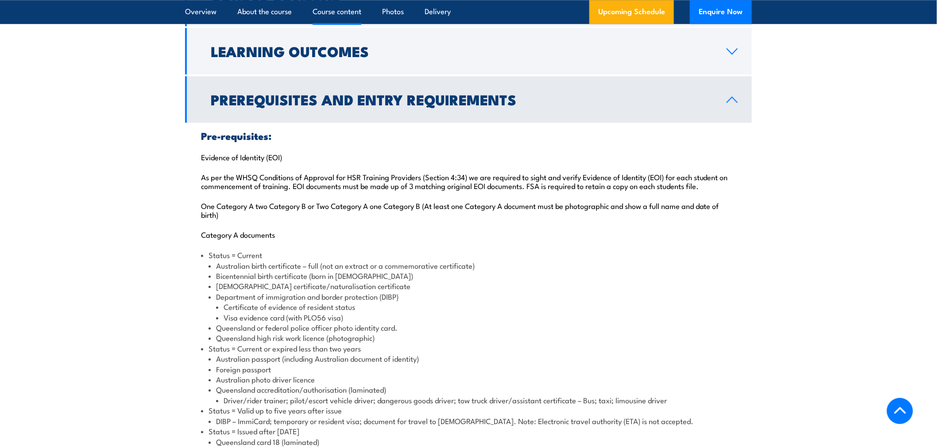
drag, startPoint x: 1162, startPoint y: 0, endPoint x: 559, endPoint y: 281, distance: 664.6
click at [559, 281] on li "Bicentennial birth certificate (born in [DEMOGRAPHIC_DATA])" at bounding box center [473, 276] width 528 height 10
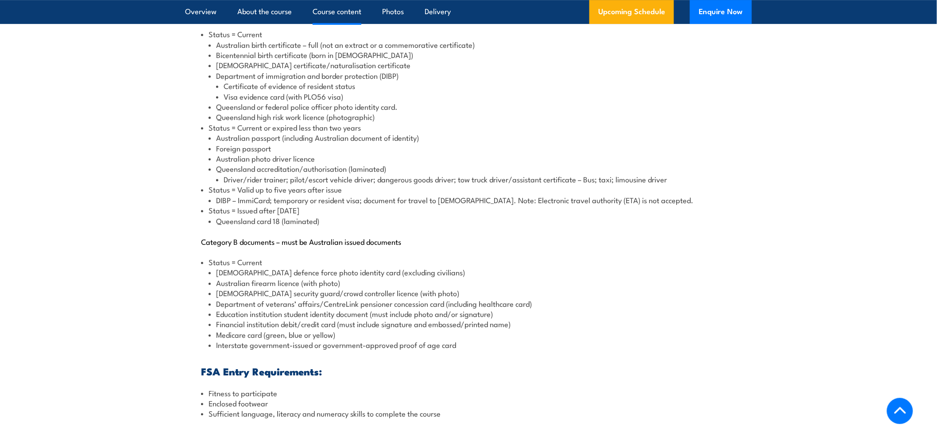
scroll to position [1194, 0]
